Goal: Information Seeking & Learning: Learn about a topic

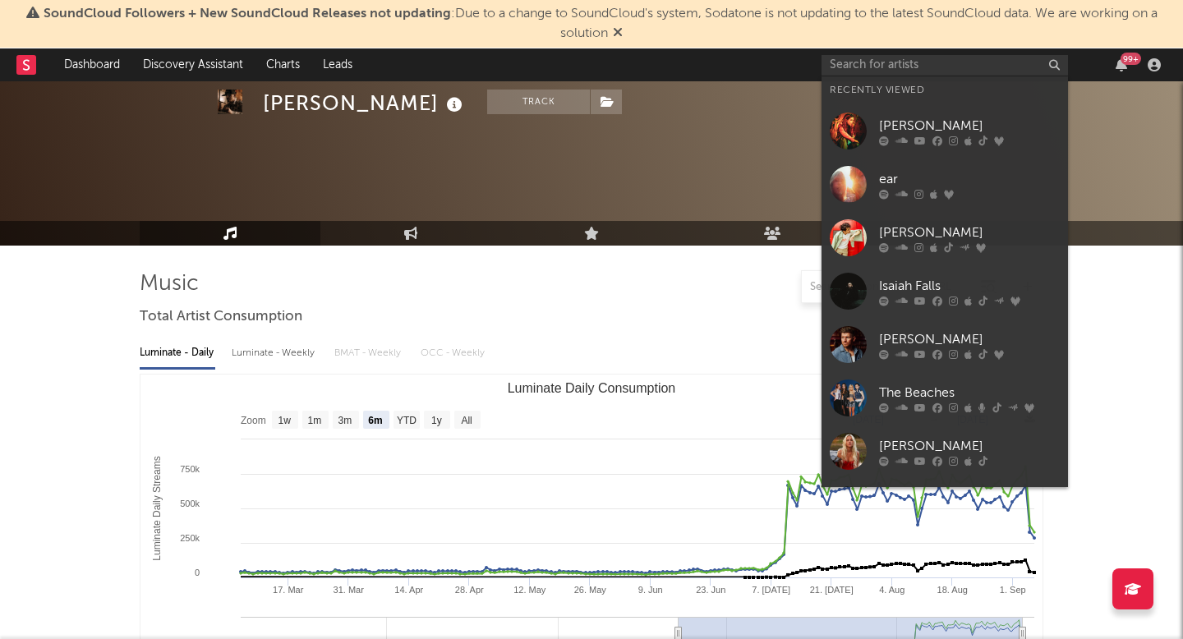
select select "6m"
select select "1w"
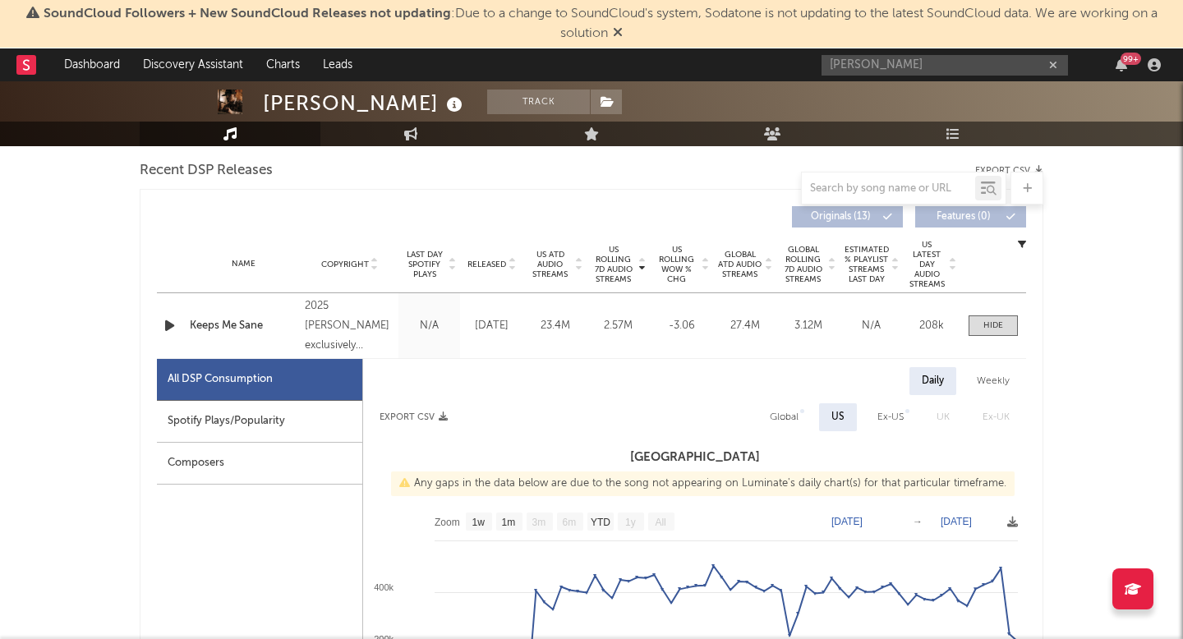
type input "tanner usery"
click at [905, 64] on input "tanner usery" at bounding box center [945, 65] width 247 height 21
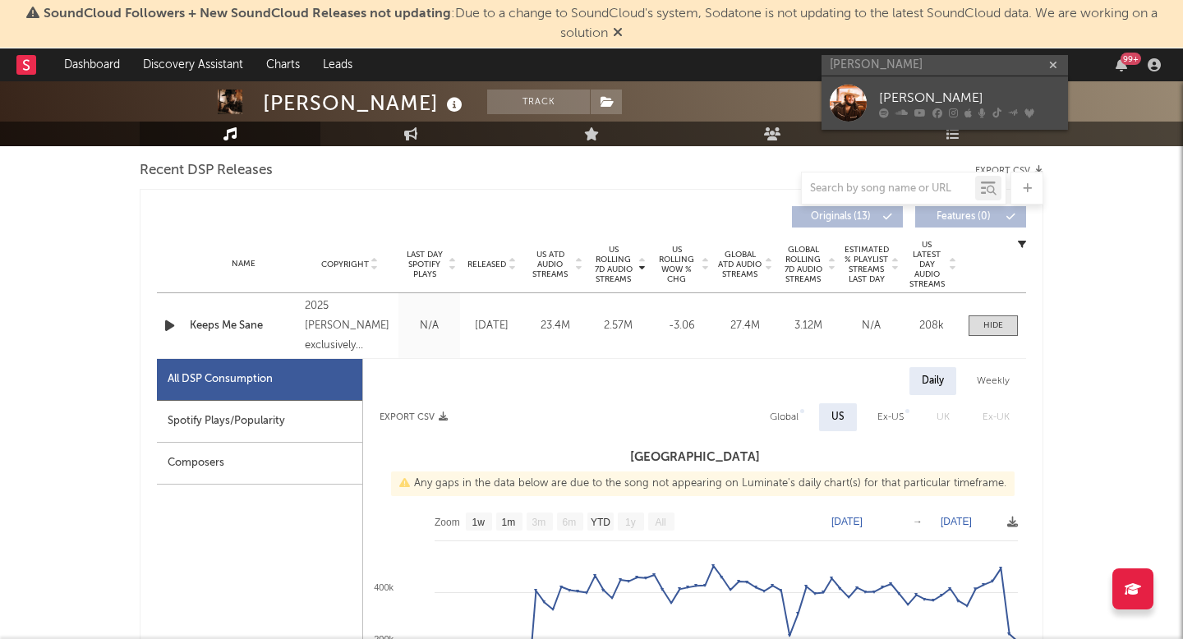
click at [915, 108] on icon at bounding box center [921, 113] width 12 height 10
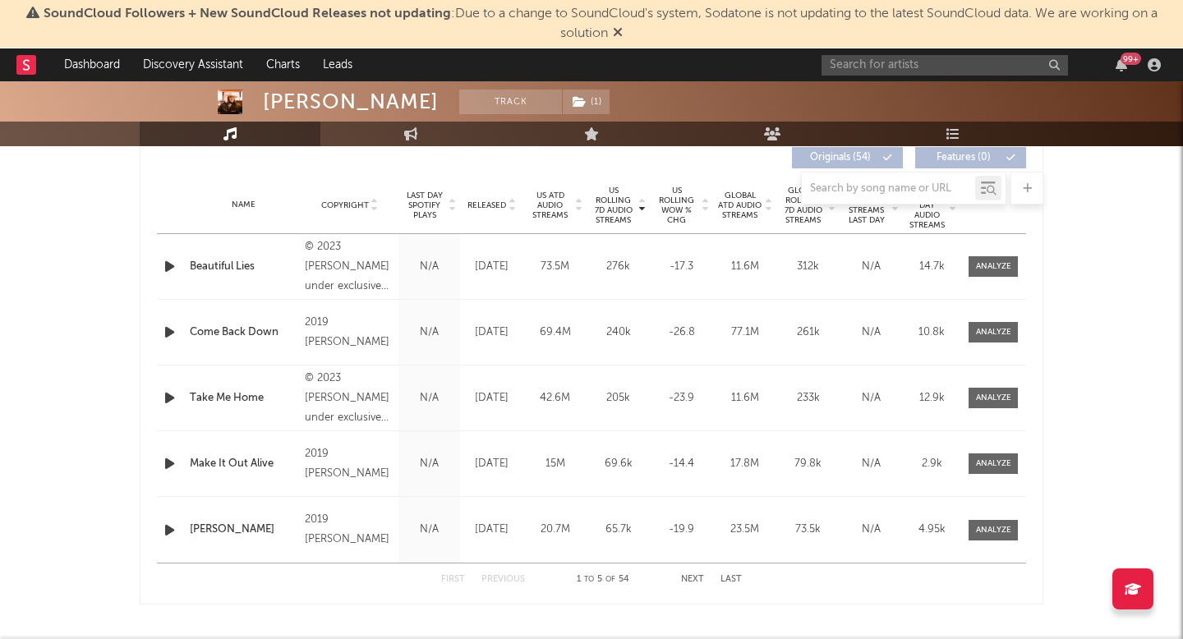
select select "6m"
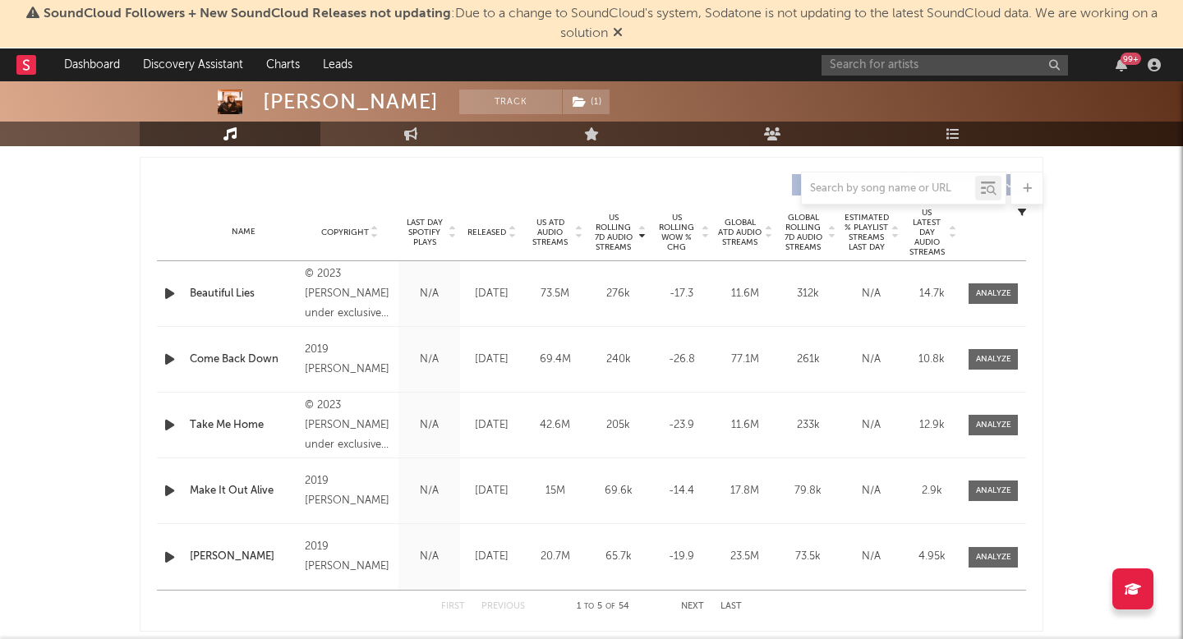
scroll to position [583, 0]
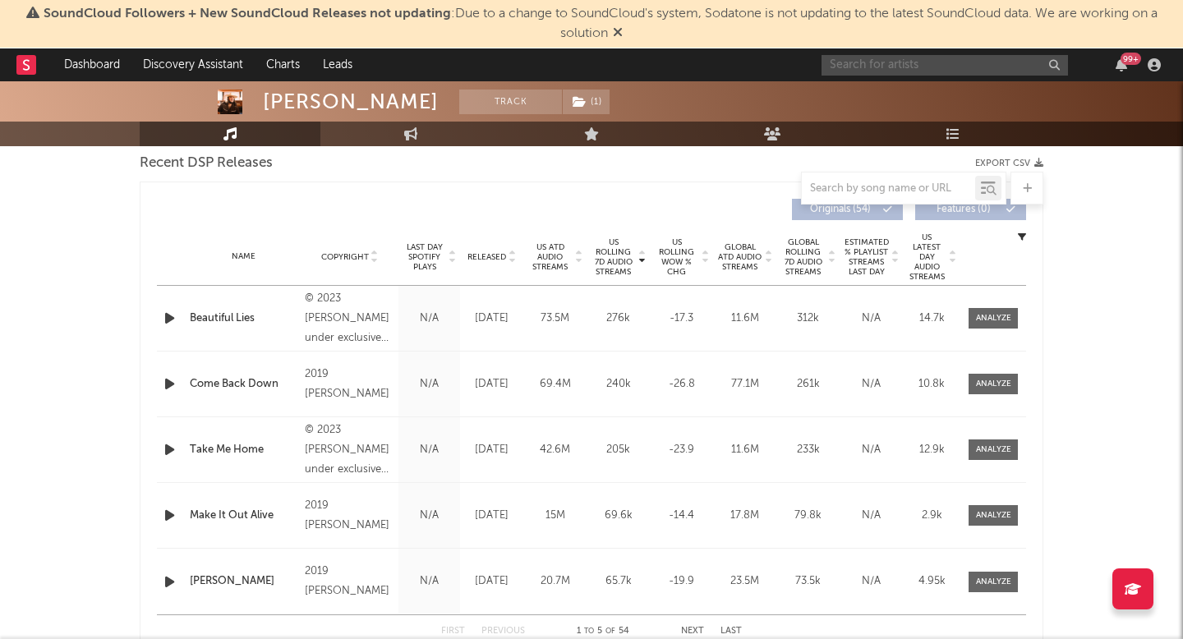
click at [892, 62] on input "text" at bounding box center [945, 65] width 247 height 21
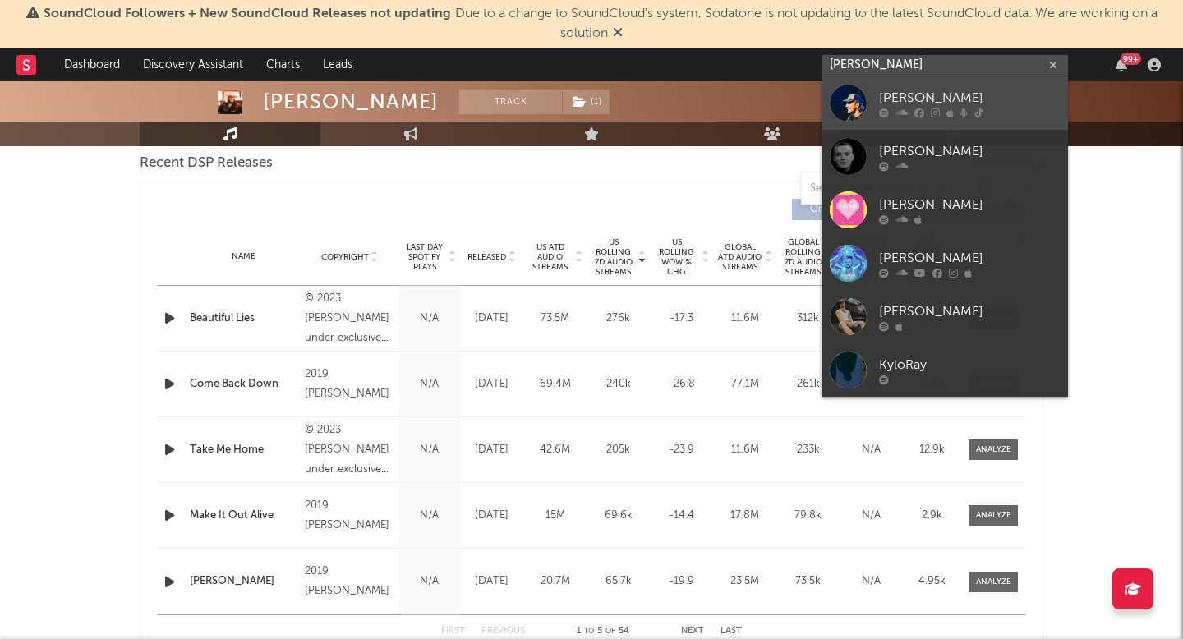
type input "kyle ray"
click at [933, 110] on icon at bounding box center [935, 113] width 9 height 10
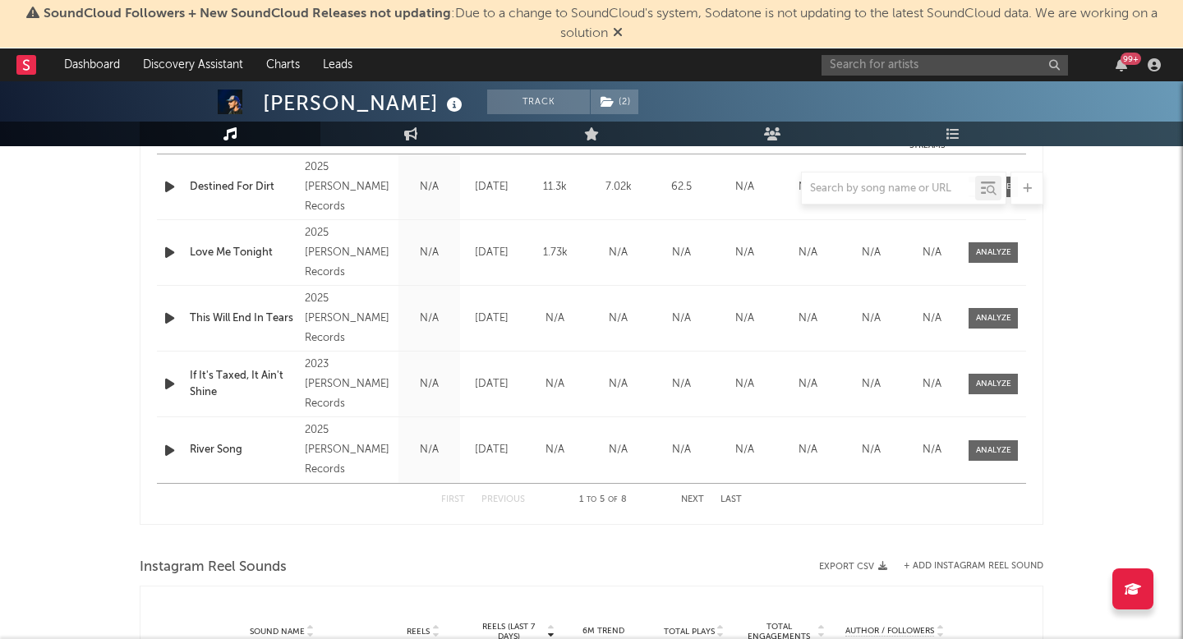
select select "1w"
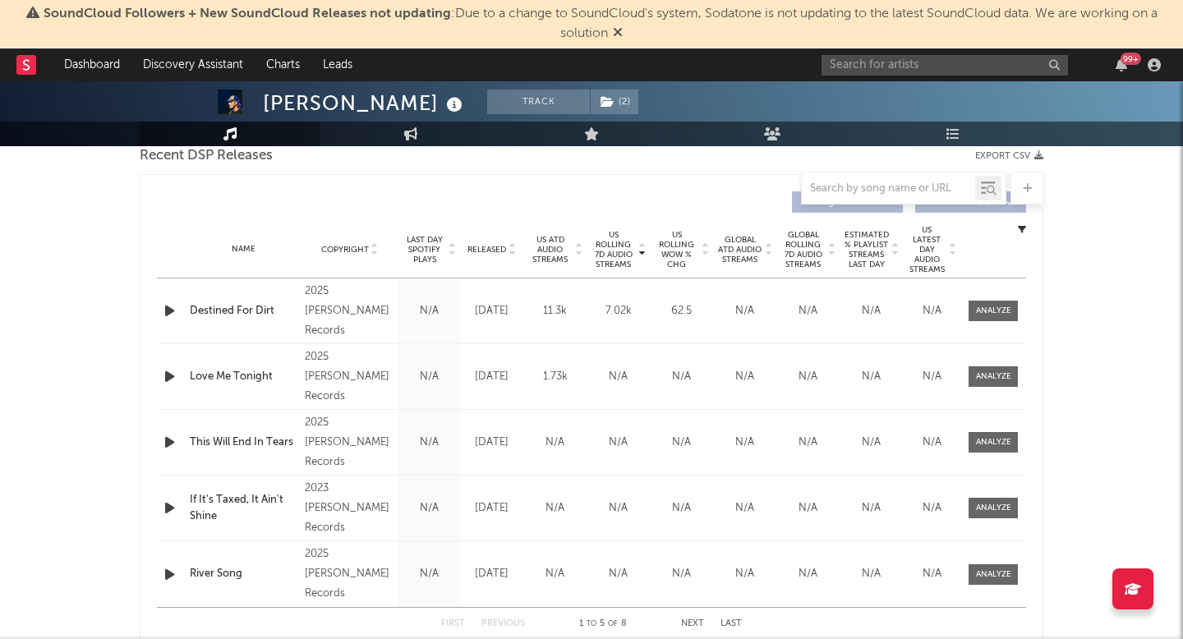
scroll to position [592, 0]
click at [482, 250] on span "Released" at bounding box center [487, 249] width 39 height 10
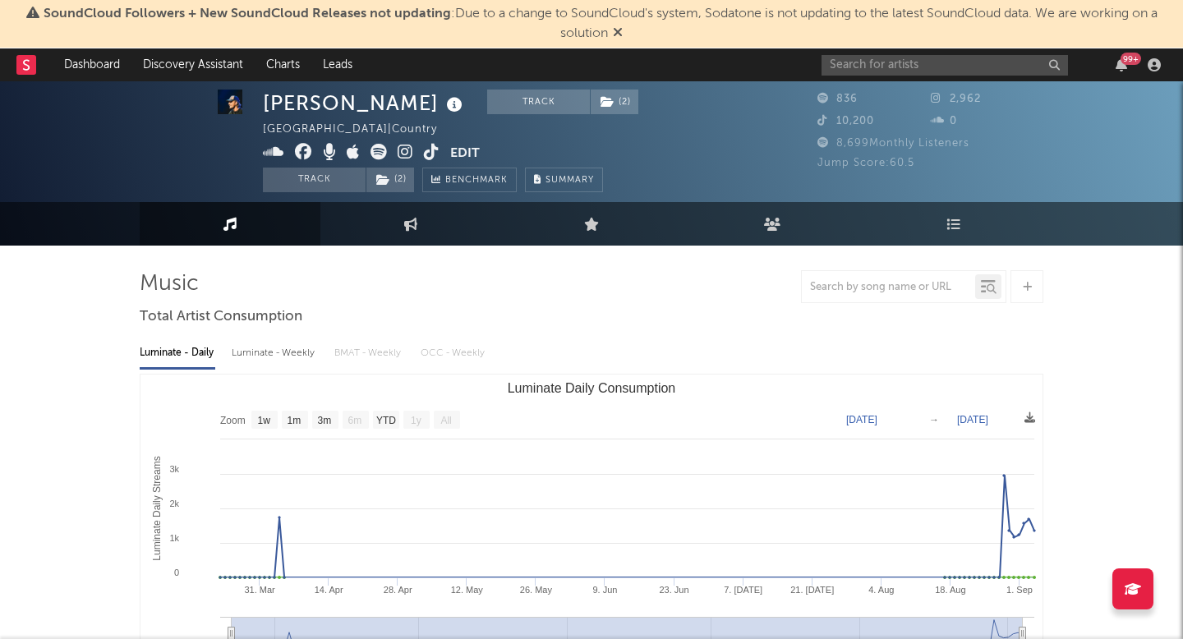
scroll to position [12, 0]
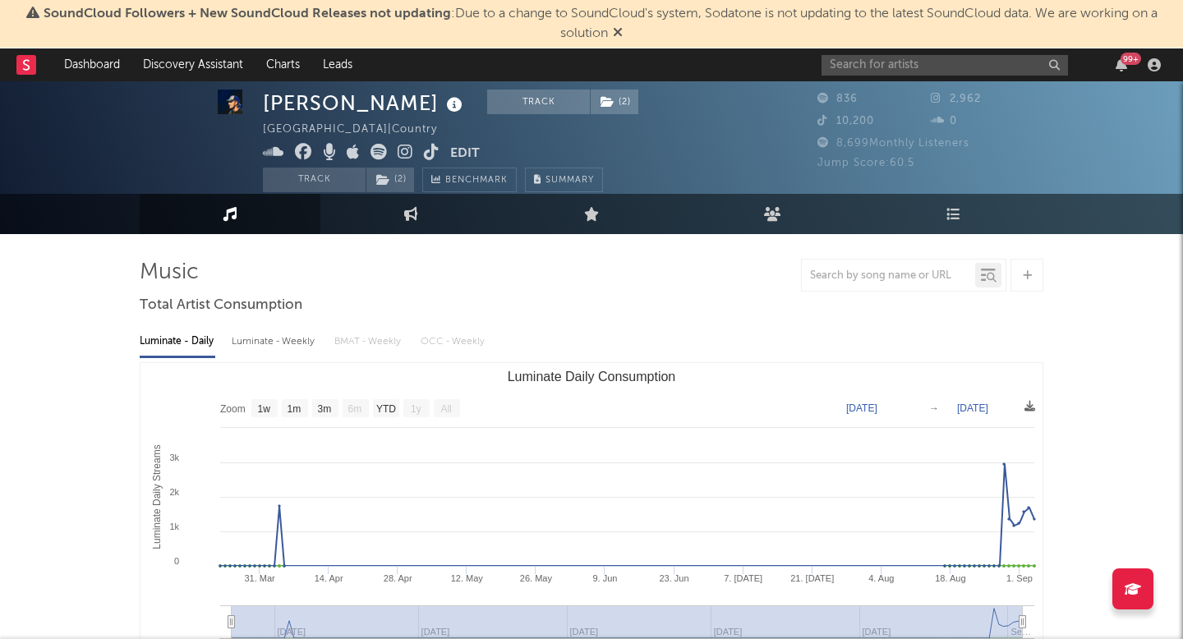
click at [1084, 104] on div "Kyle Ray Track ( 2 ) United States | Country Edit Track ( 2 ) Benchmark Summary…" at bounding box center [591, 129] width 1183 height 119
click at [1000, 59] on input "text" at bounding box center [945, 65] width 247 height 21
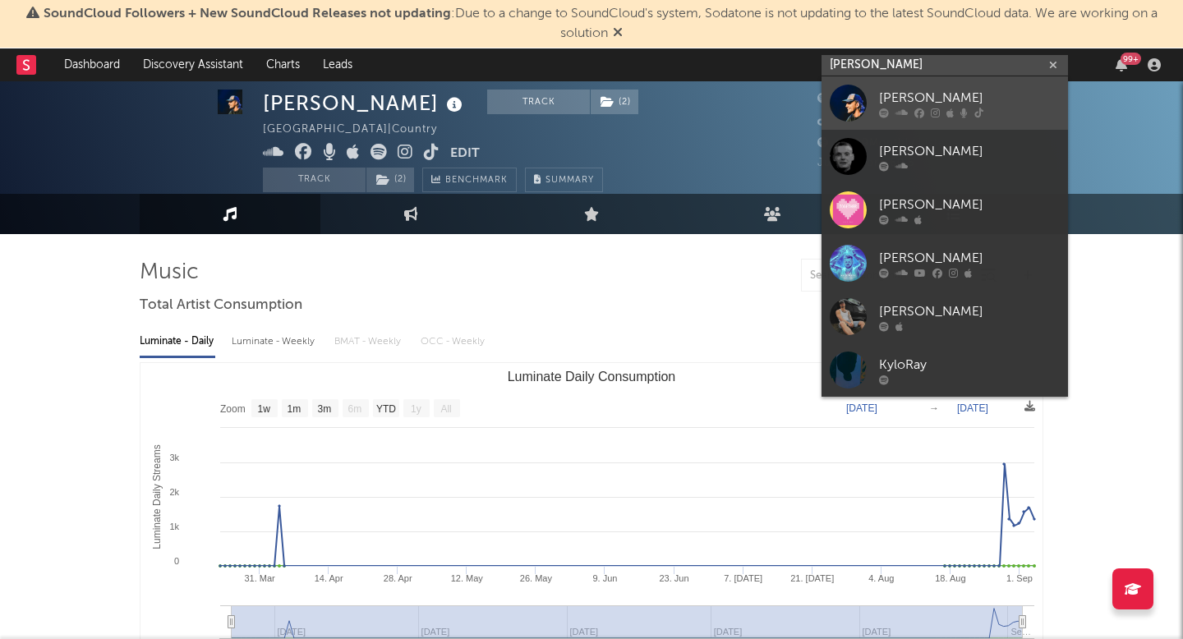
type input "kyle ray"
click at [893, 105] on div "Kyle Ray" at bounding box center [969, 98] width 181 height 20
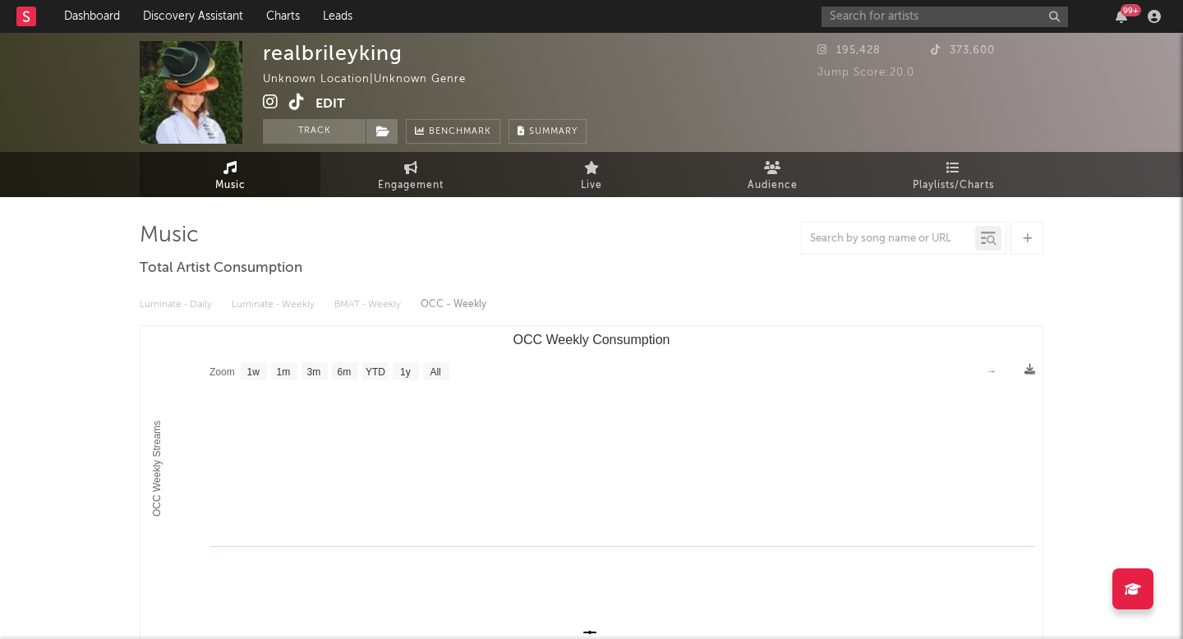
select select "1w"
click at [877, 17] on input "text" at bounding box center [945, 17] width 247 height 21
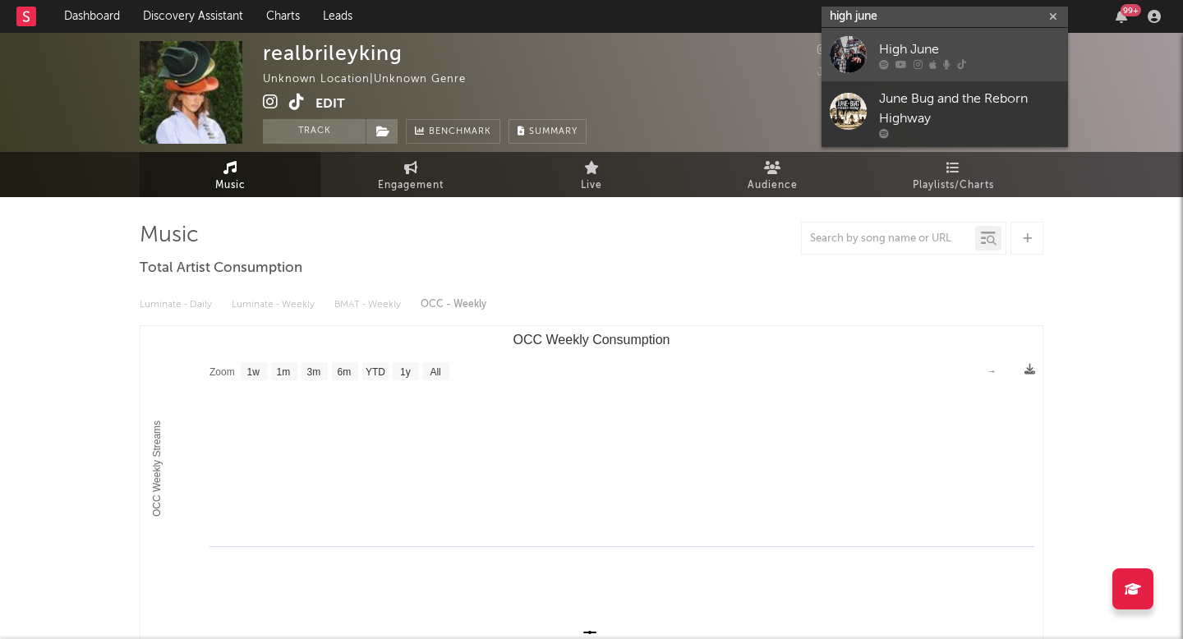
type input "high june"
click at [924, 34] on link "High June" at bounding box center [945, 54] width 247 height 53
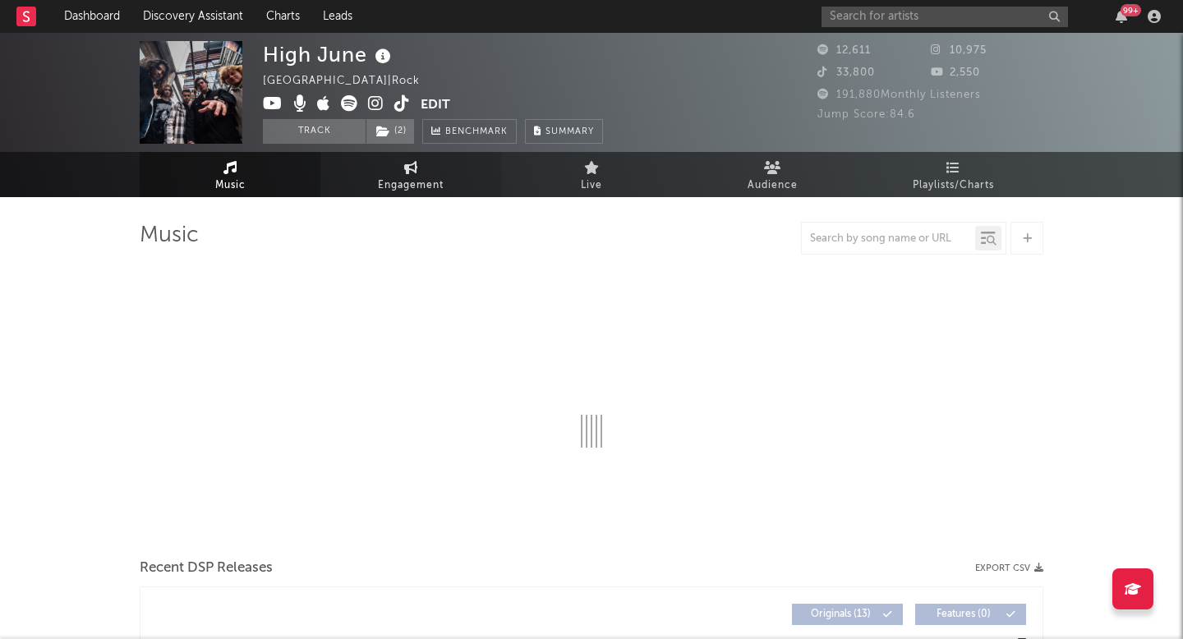
select select "1w"
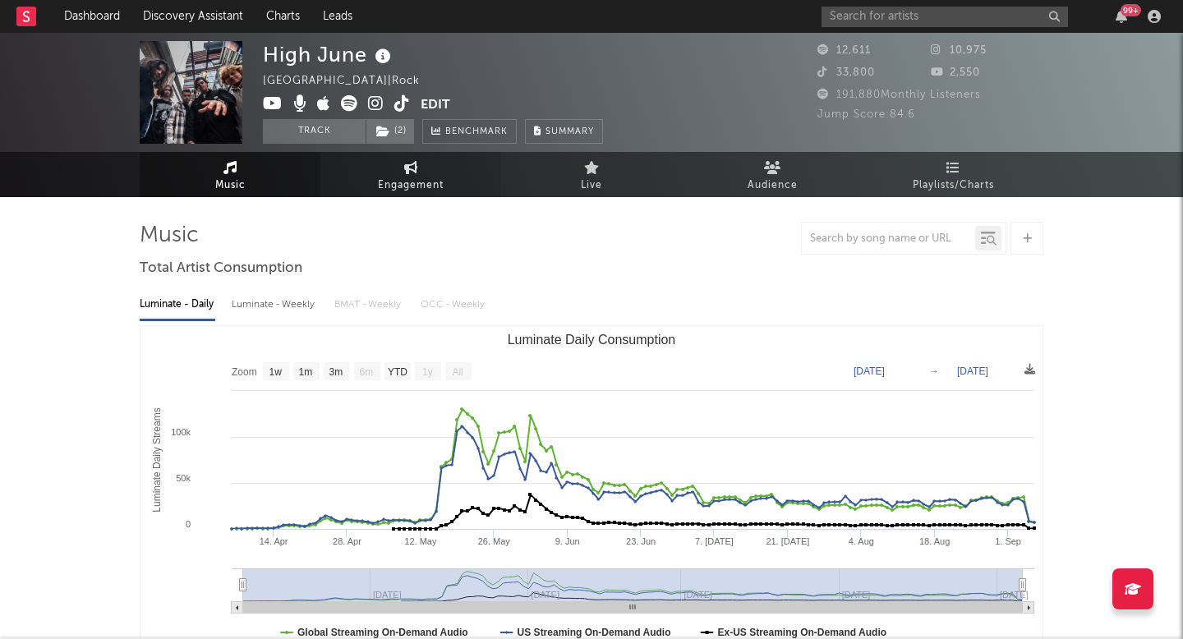
click at [375, 169] on link "Engagement" at bounding box center [410, 174] width 181 height 45
select select "1w"
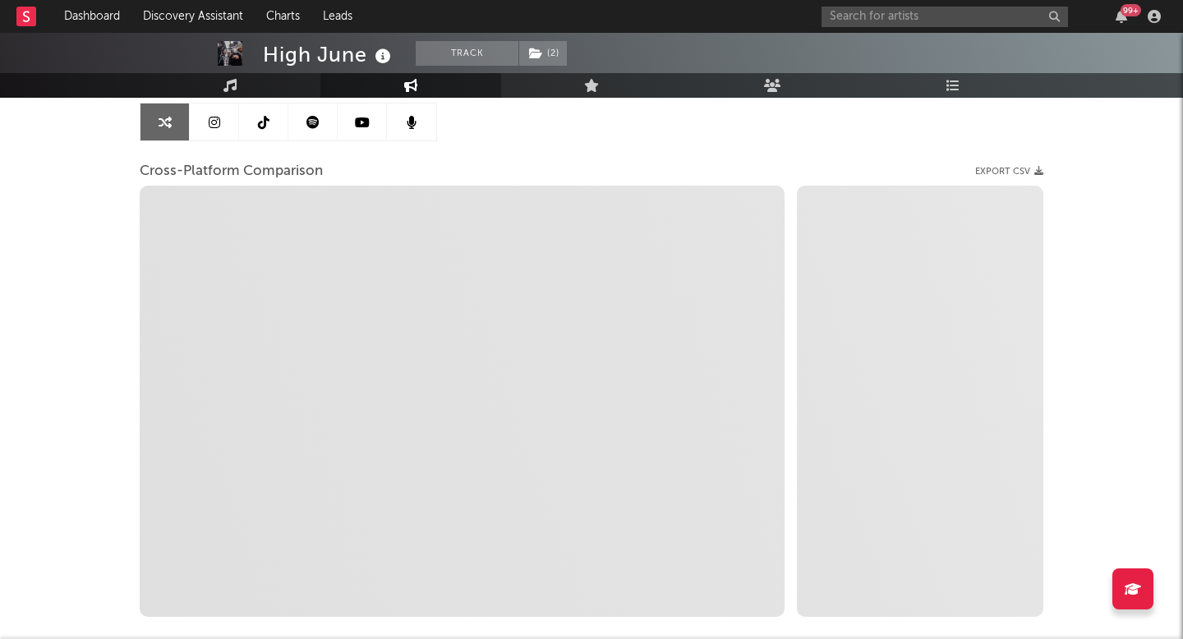
select select "1m"
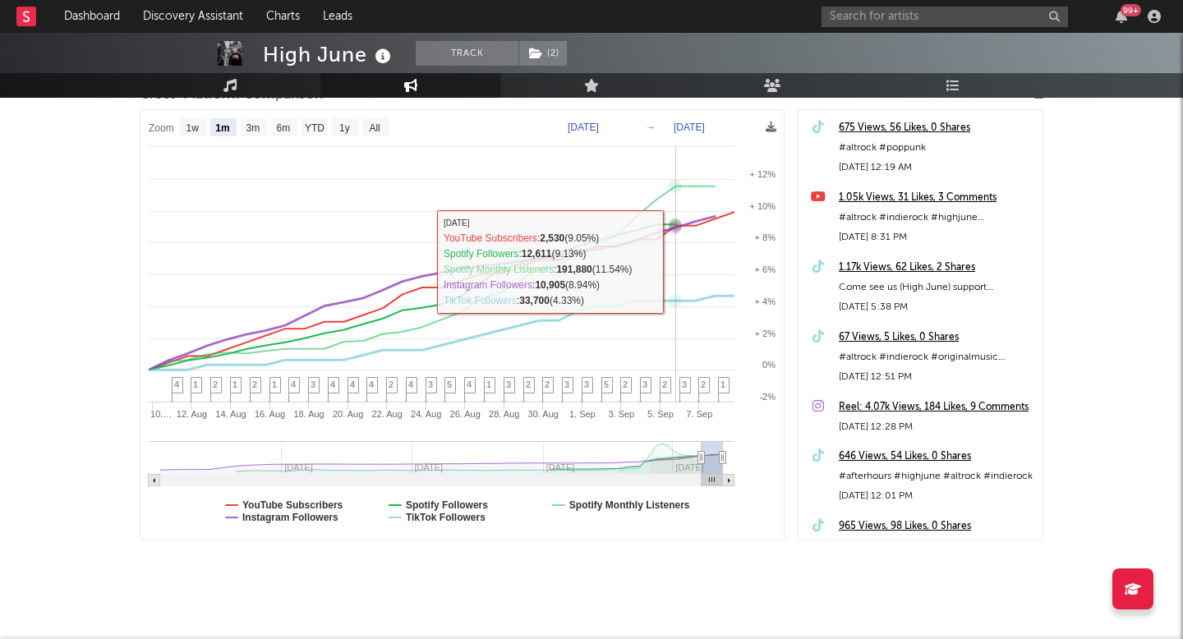
scroll to position [242, 0]
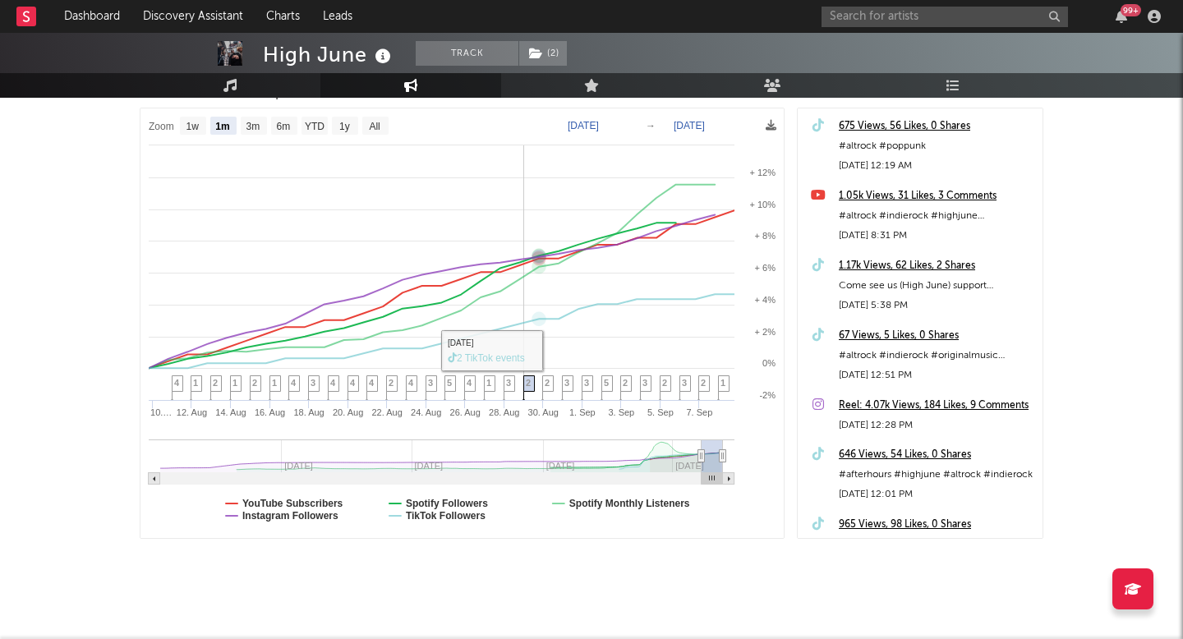
click at [528, 380] on span "2" at bounding box center [528, 383] width 5 height 10
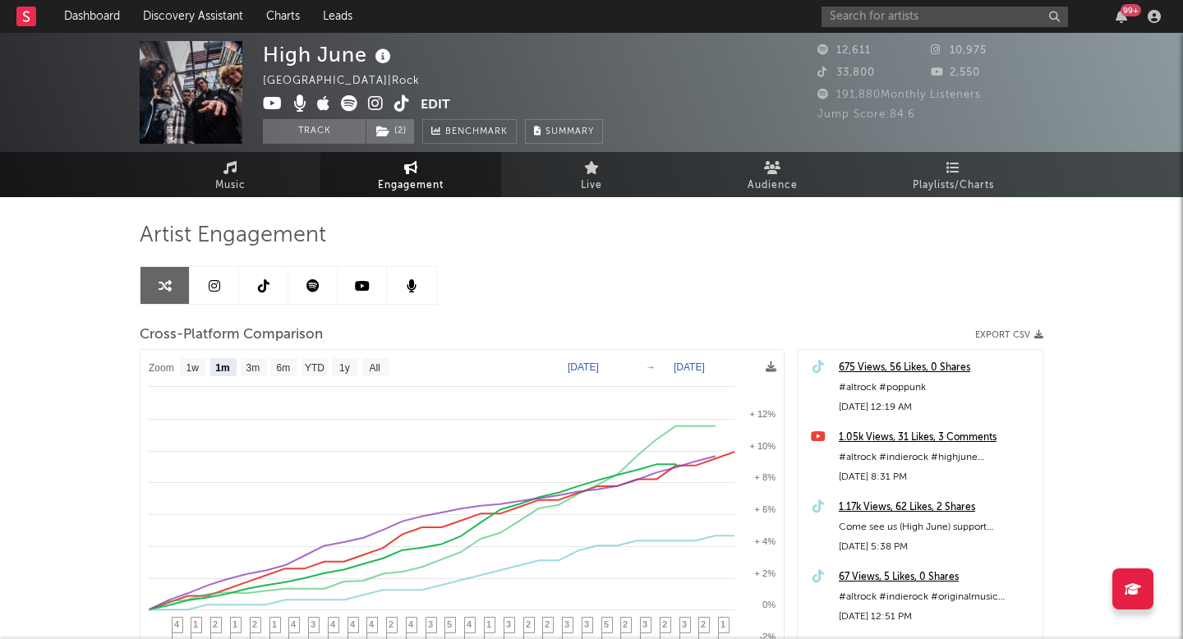
scroll to position [5, 0]
